Goal: Find specific page/section: Find specific page/section

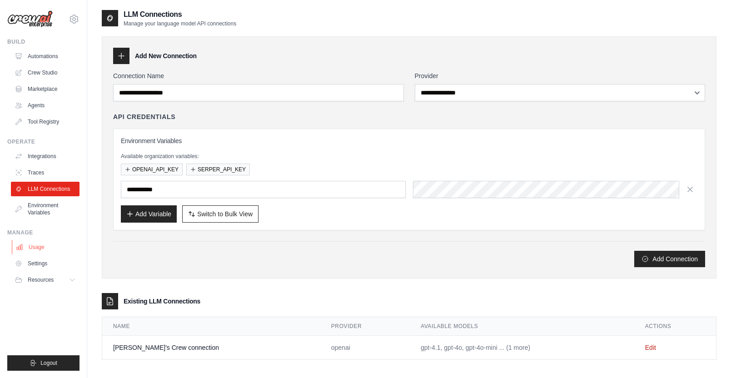
click at [32, 245] on link "Usage" at bounding box center [46, 247] width 69 height 15
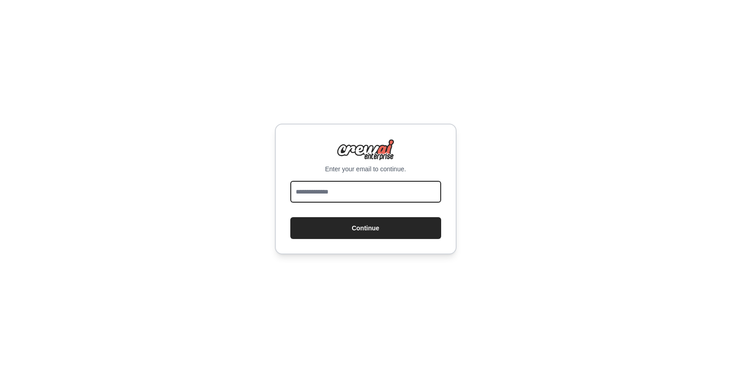
click at [335, 186] on input "email" at bounding box center [365, 192] width 151 height 22
click at [0, 378] on com-1password-button at bounding box center [0, 378] width 0 height 0
type input "**********"
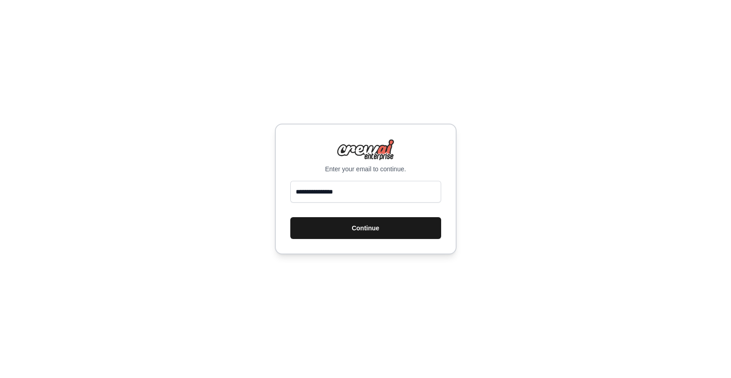
click at [386, 234] on button "Continue" at bounding box center [365, 228] width 151 height 22
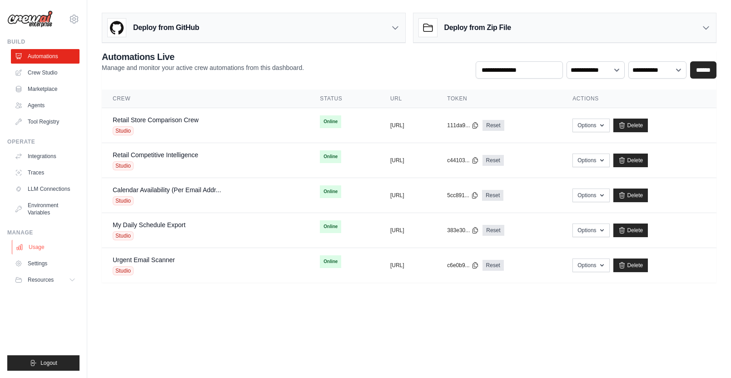
click at [36, 243] on link "Usage" at bounding box center [46, 247] width 69 height 15
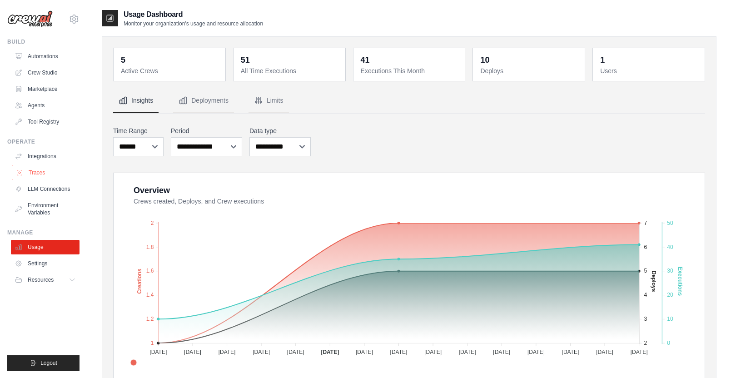
click at [47, 176] on link "Traces" at bounding box center [46, 172] width 69 height 15
